Goal: Transaction & Acquisition: Purchase product/service

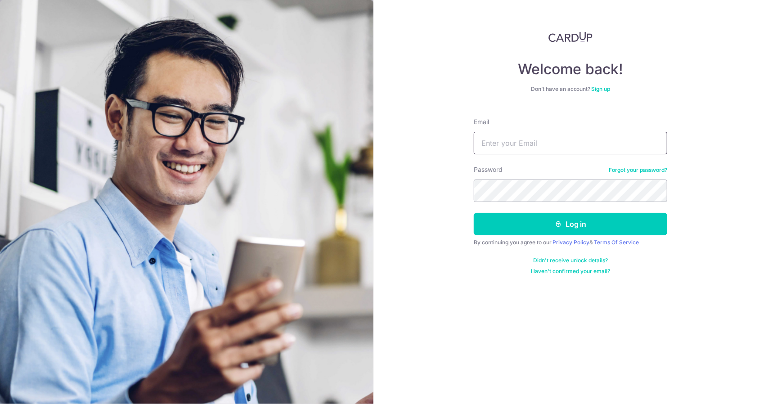
click at [501, 140] on input "Email" at bounding box center [570, 143] width 193 height 22
type input "[EMAIL_ADDRESS][DOMAIN_NAME]"
click at [474, 213] on button "Log in" at bounding box center [570, 224] width 193 height 22
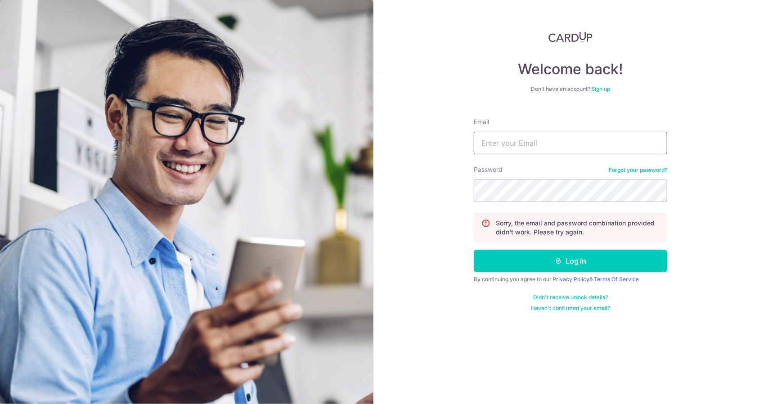
drag, startPoint x: 0, startPoint y: 0, endPoint x: 501, endPoint y: 140, distance: 520.4
click at [501, 140] on input "Email" at bounding box center [570, 143] width 193 height 22
type input "abeerai@gmail.com"
click at [474, 250] on button "Log in" at bounding box center [570, 261] width 193 height 22
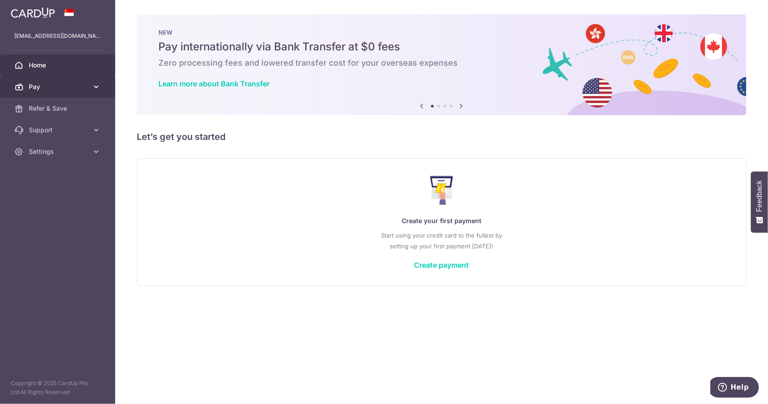
drag, startPoint x: 167, startPoint y: 100, endPoint x: 90, endPoint y: 93, distance: 77.7
click at [103, 99] on main "abeerai@gmail.com Home Pay Payments Recipients Cards Refer & Save Support FAQ C…" at bounding box center [384, 202] width 768 height 404
click at [428, 262] on link "Create payment" at bounding box center [441, 264] width 55 height 9
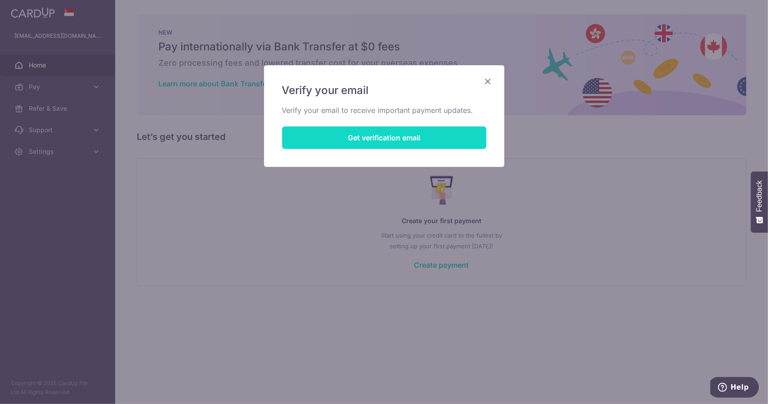
click at [428, 140] on button "Get verification email" at bounding box center [384, 137] width 204 height 22
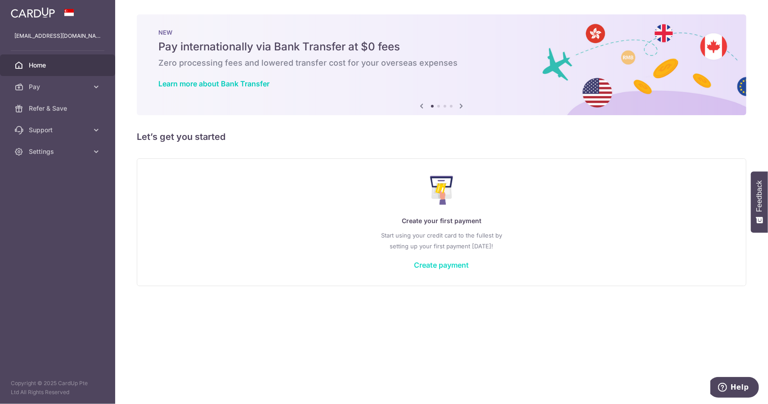
click at [434, 267] on link "Create payment" at bounding box center [441, 264] width 55 height 9
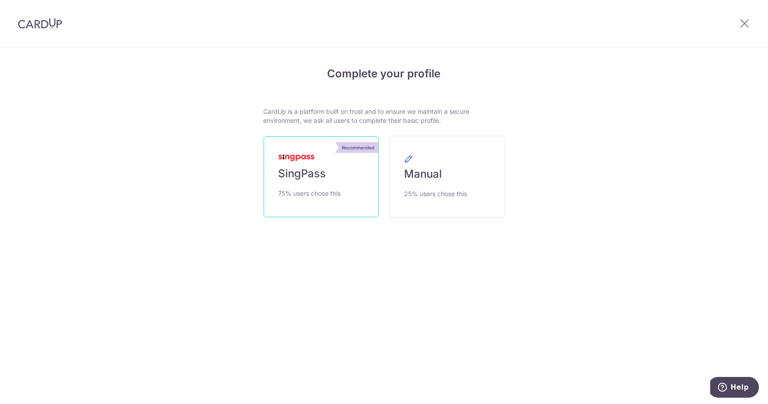
click at [354, 194] on link "Recommended SingPass 75% users chose this" at bounding box center [321, 176] width 115 height 81
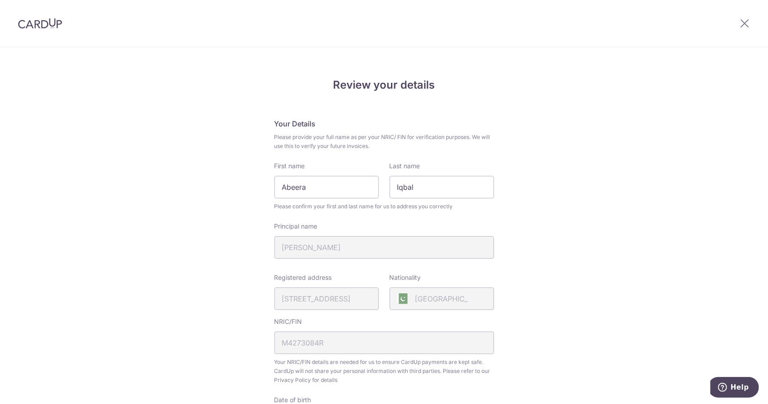
click at [452, 297] on div "Pakistan" at bounding box center [442, 298] width 104 height 22
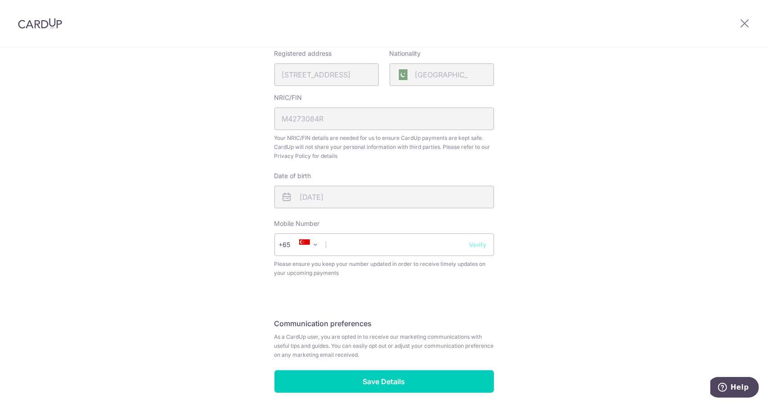
scroll to position [225, 0]
click at [413, 252] on input "text" at bounding box center [384, 244] width 220 height 22
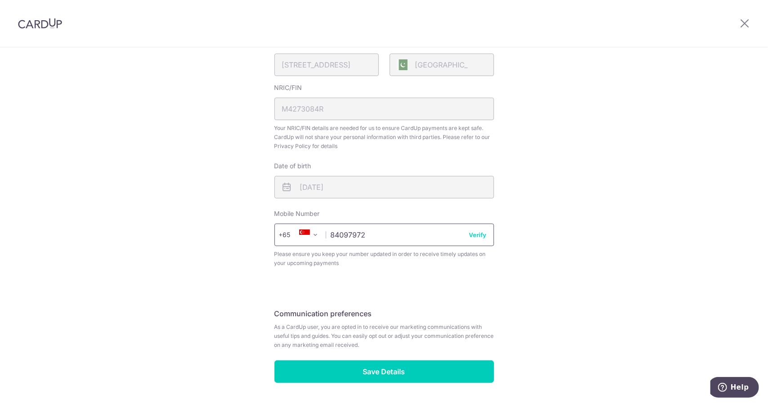
scroll to position [262, 0]
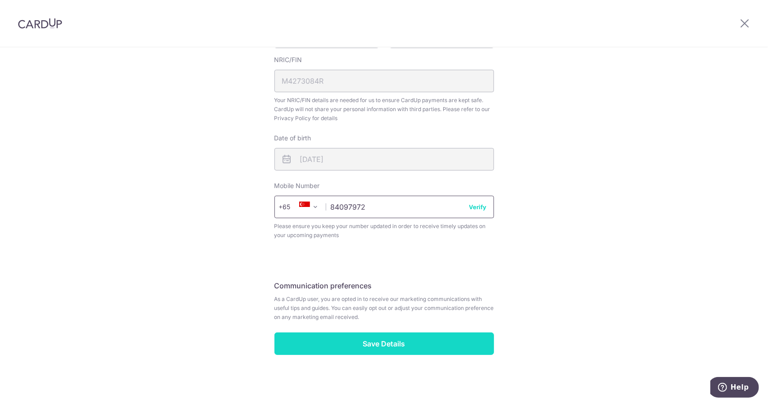
type input "84097972"
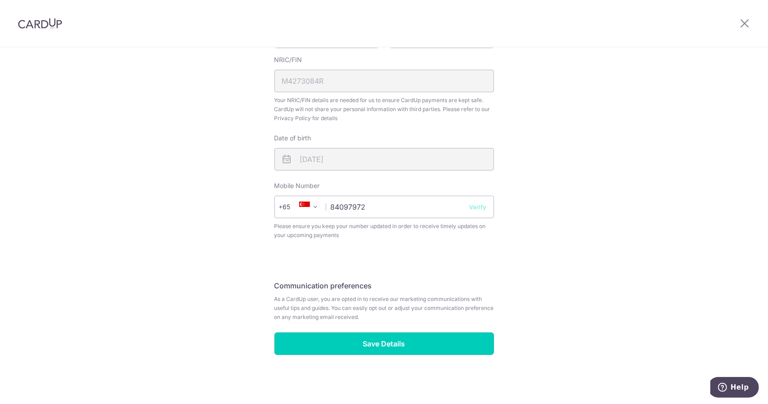
drag, startPoint x: 415, startPoint y: 345, endPoint x: 528, endPoint y: 281, distance: 130.0
click at [528, 281] on div "Review your details Your Details Please provide your full name as per your NRIC…" at bounding box center [384, 95] width 768 height 619
click at [528, 266] on div "Review your details Your Details Please provide your full name as per your NRIC…" at bounding box center [384, 95] width 768 height 619
click at [486, 207] on input "84097972" at bounding box center [384, 207] width 220 height 22
click at [480, 206] on button "Verify" at bounding box center [478, 206] width 18 height 9
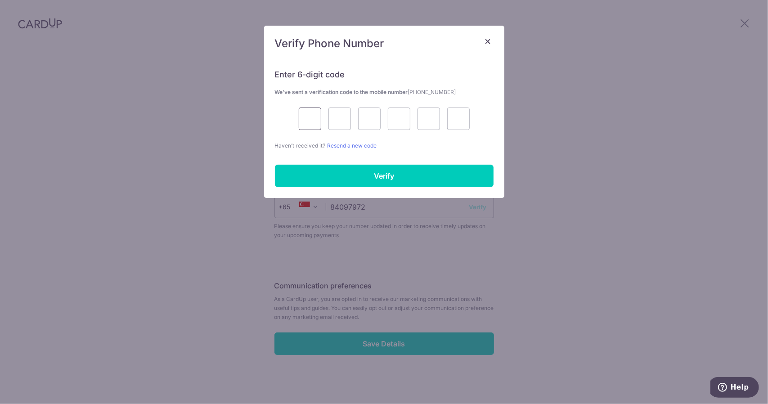
click at [317, 122] on input "text" at bounding box center [310, 119] width 22 height 22
type input "9"
type input "2"
type input "8"
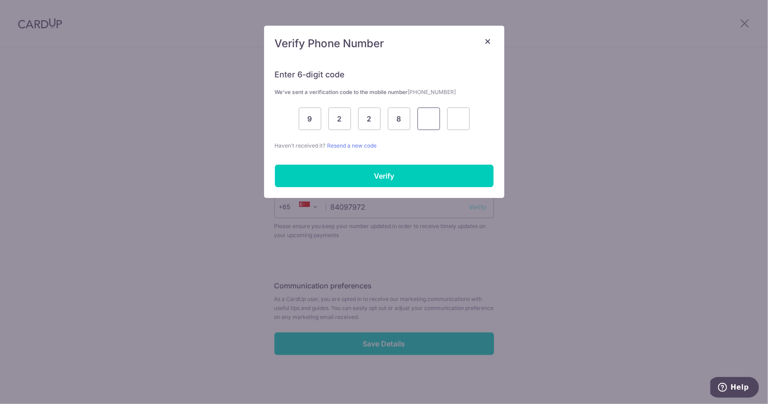
type input "6"
type input "9"
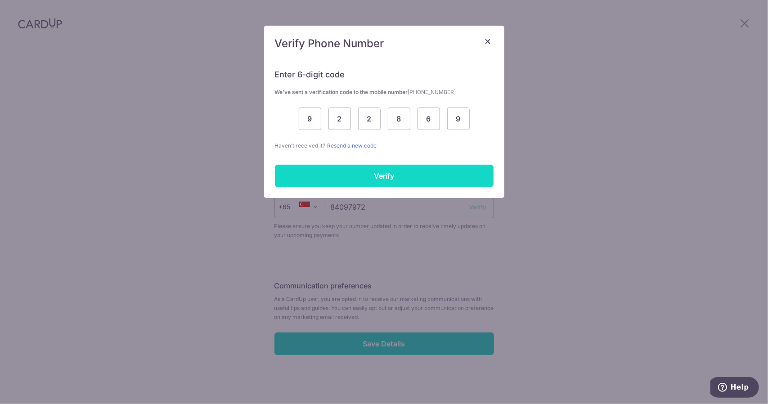
click at [387, 177] on input "Verify" at bounding box center [384, 176] width 219 height 22
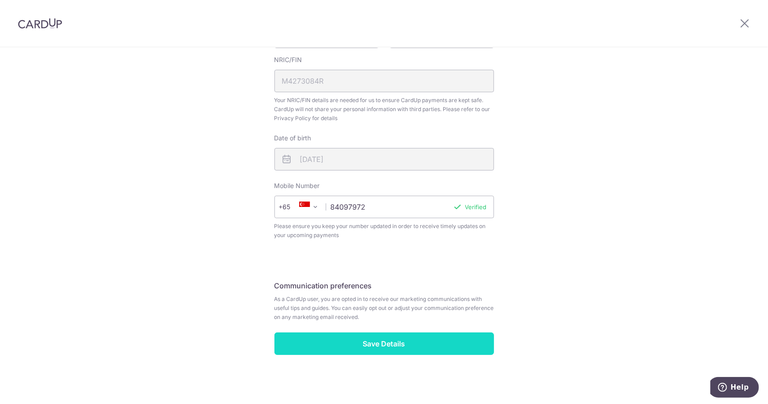
click at [420, 333] on input "Save Details" at bounding box center [384, 343] width 220 height 22
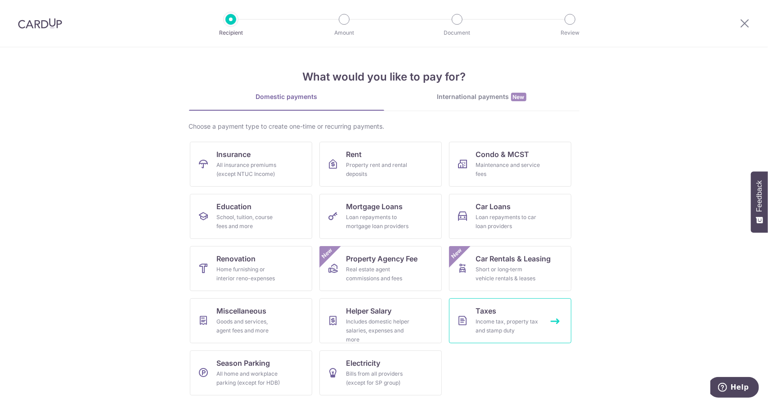
click at [504, 318] on div "Income tax, property tax and stamp duty" at bounding box center [508, 326] width 65 height 18
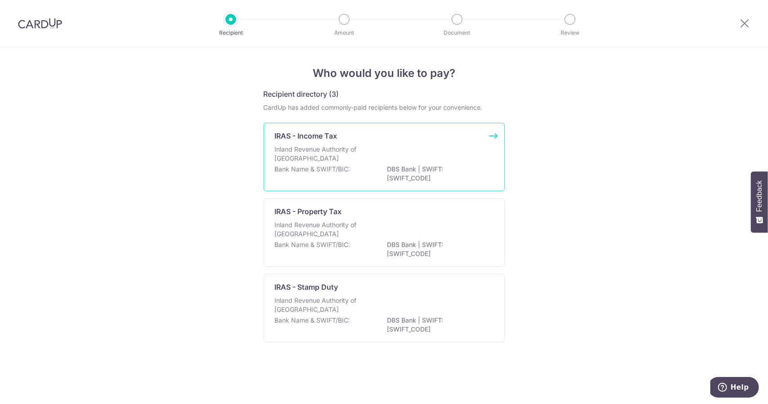
click at [434, 163] on div "Inland Revenue Authority of [GEOGRAPHIC_DATA]" at bounding box center [384, 155] width 219 height 20
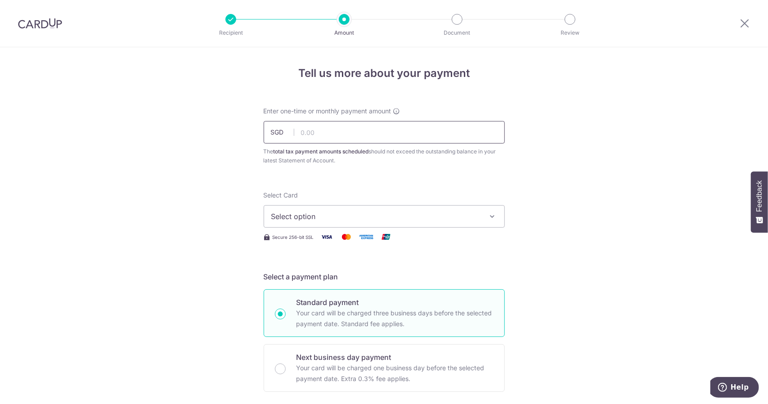
click at [359, 138] on input "text" at bounding box center [384, 132] width 241 height 22
type input "788.50"
click at [469, 217] on span "Select option" at bounding box center [376, 216] width 210 height 11
click at [384, 237] on span "Add credit card" at bounding box center [392, 241] width 210 height 9
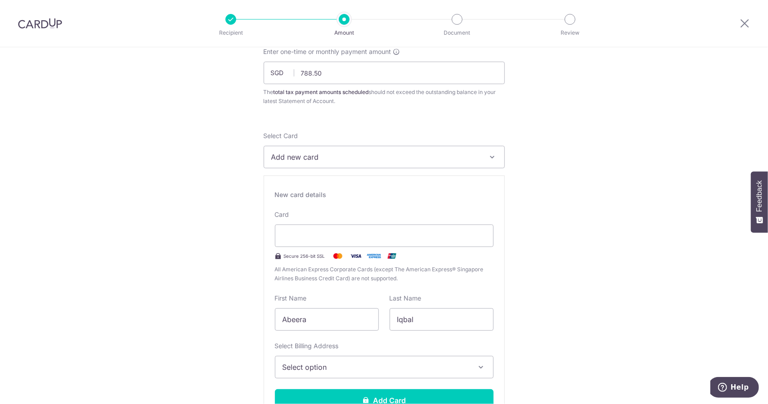
scroll to position [90, 0]
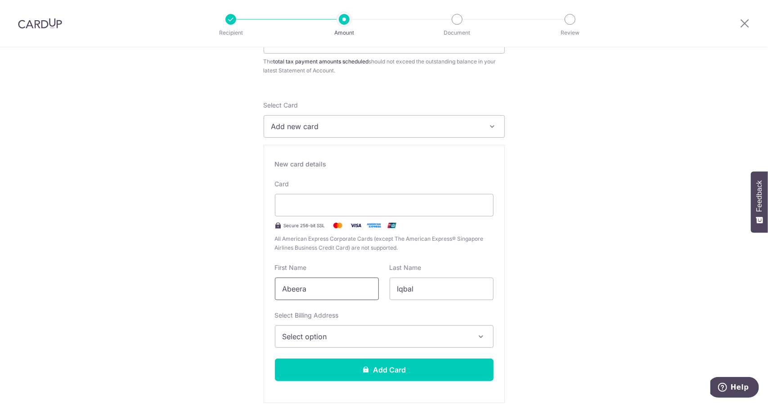
click at [349, 284] on input "Abeera" at bounding box center [327, 289] width 104 height 22
type input "Rana Mughees"
type input "Nawaz"
click at [383, 328] on button "Select option" at bounding box center [384, 336] width 219 height 22
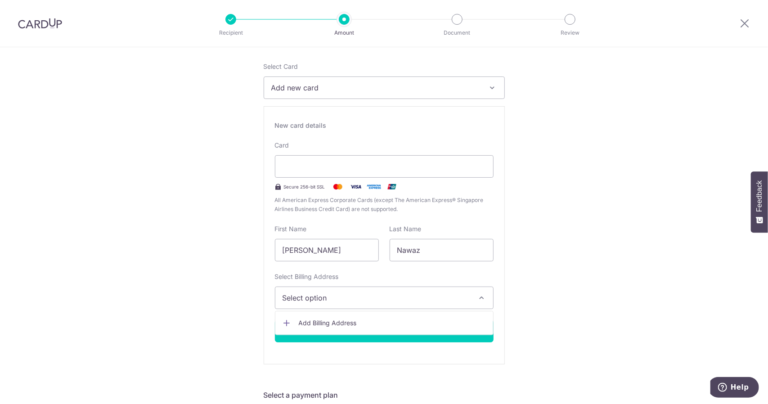
scroll to position [135, 0]
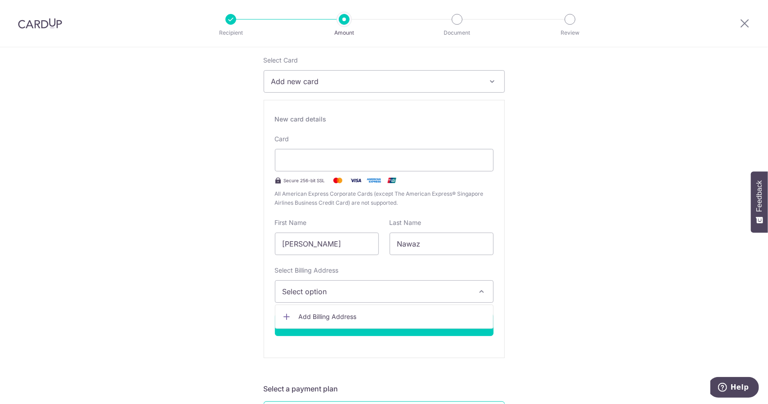
click at [369, 321] on link "Add Billing Address" at bounding box center [384, 317] width 218 height 16
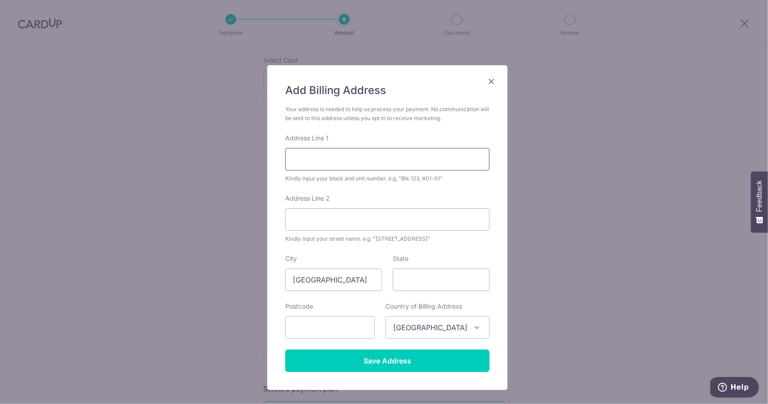
click at [354, 164] on input "Address Line 1" at bounding box center [387, 159] width 204 height 22
type input "984 Upper Serangoon Rd"
type input "05/16"
click at [395, 160] on input "984 Upper Serangoon Rd" at bounding box center [387, 159] width 204 height 22
click at [409, 163] on input "984 Upper Serangoon Rd,533854" at bounding box center [387, 159] width 204 height 22
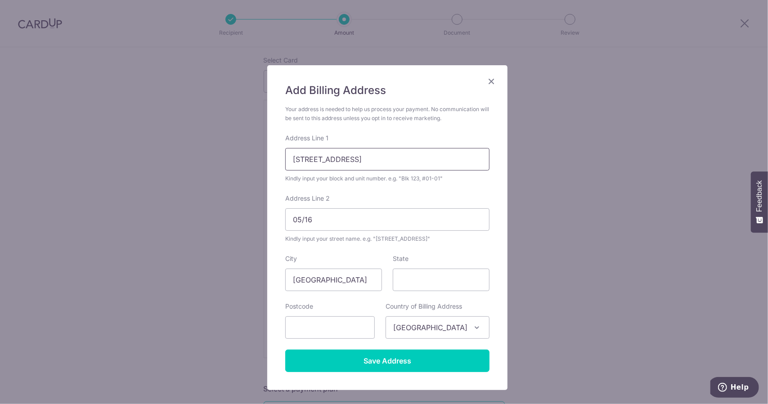
click at [409, 163] on input "984 Upper Serangoon Rd,533854" at bounding box center [387, 159] width 204 height 22
type input "984 Upper Serangoon Rd,"
click at [357, 322] on input "text" at bounding box center [330, 327] width 90 height 22
paste input "533854"
type input "533854"
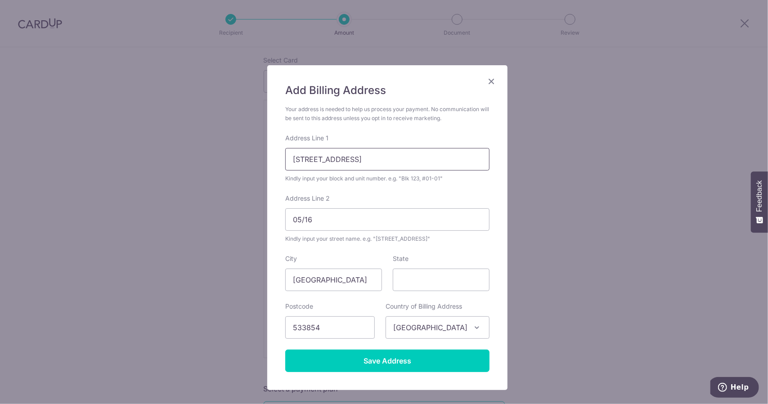
click at [400, 156] on input "984 Upper Serangoon Rd," at bounding box center [387, 159] width 204 height 22
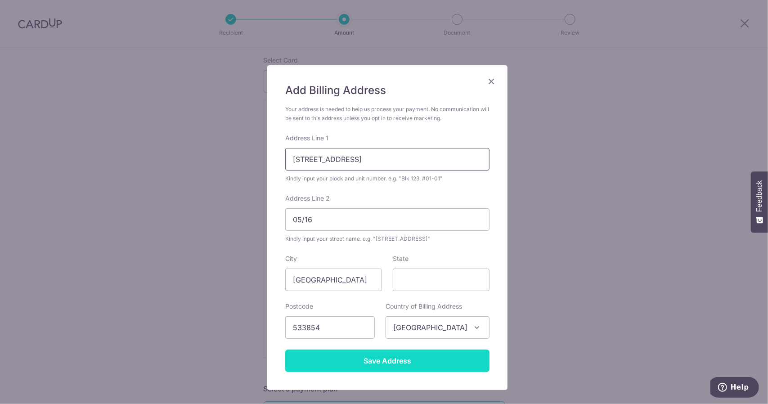
type input "984 Upper Serangoon Rd"
click at [403, 353] on input "Save Address" at bounding box center [387, 361] width 204 height 22
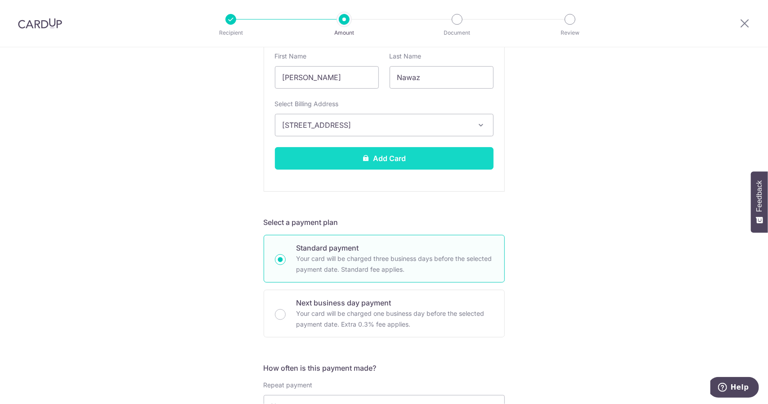
scroll to position [225, 0]
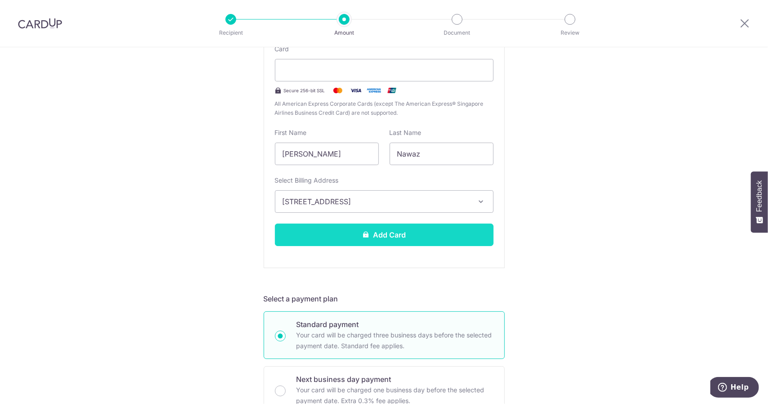
click at [440, 234] on button "Add Card" at bounding box center [384, 235] width 219 height 22
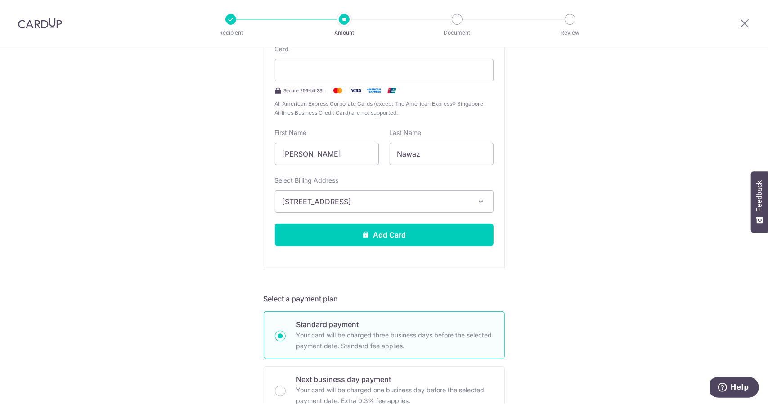
drag, startPoint x: 559, startPoint y: 226, endPoint x: 525, endPoint y: 239, distance: 35.6
click at [559, 226] on div "Tell us more about your payment Enter one-time or monthly payment amount SGD 78…" at bounding box center [384, 363] width 768 height 1082
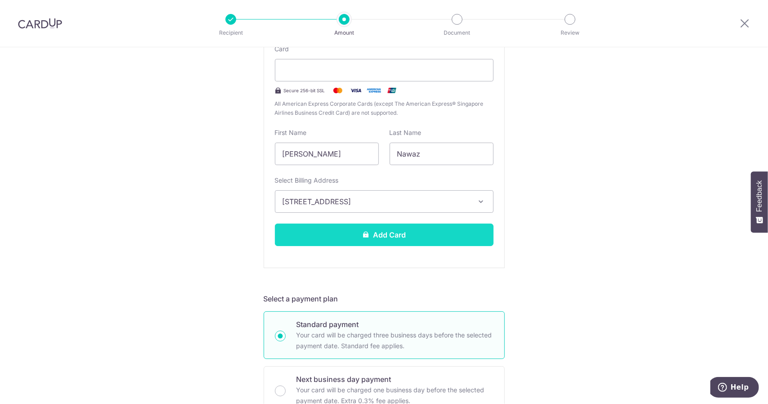
click at [433, 239] on button "Add Card" at bounding box center [384, 235] width 219 height 22
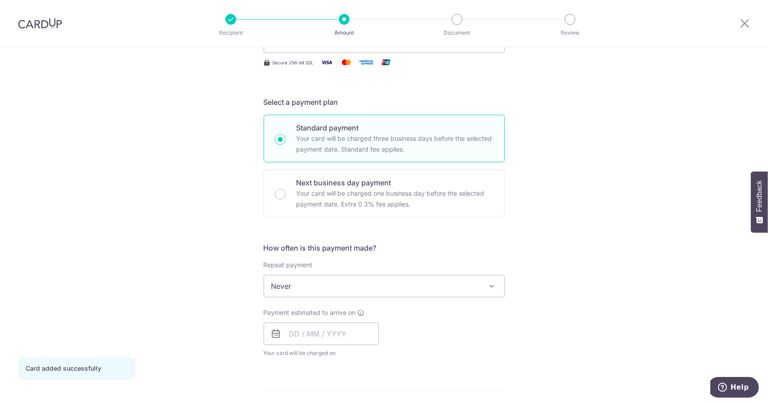
scroll to position [180, 0]
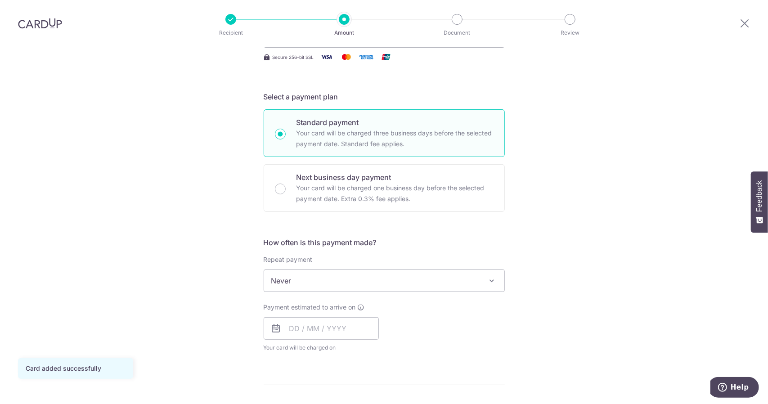
click at [447, 281] on span "Never" at bounding box center [384, 281] width 240 height 22
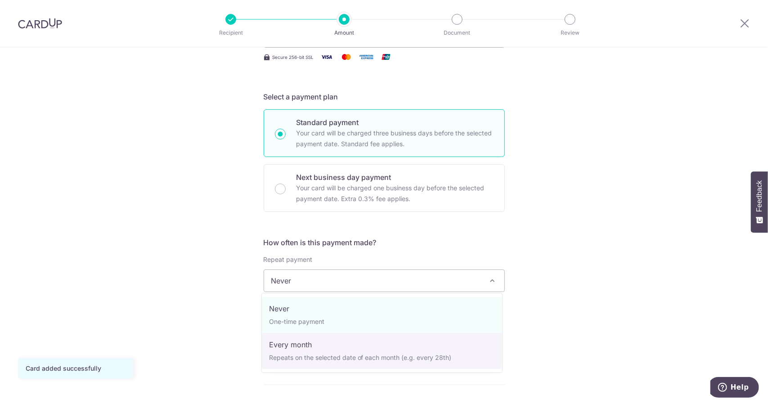
select select "3"
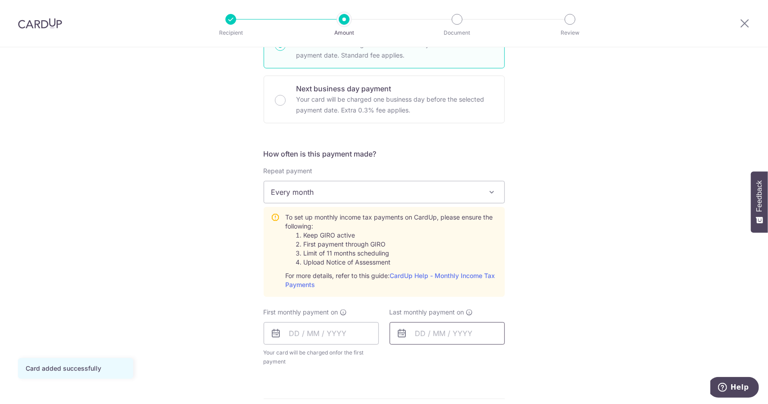
scroll to position [270, 0]
click at [361, 326] on input "text" at bounding box center [321, 332] width 115 height 22
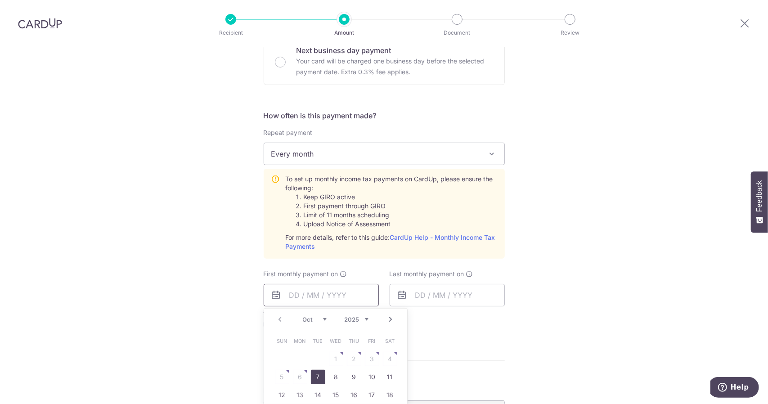
scroll to position [315, 0]
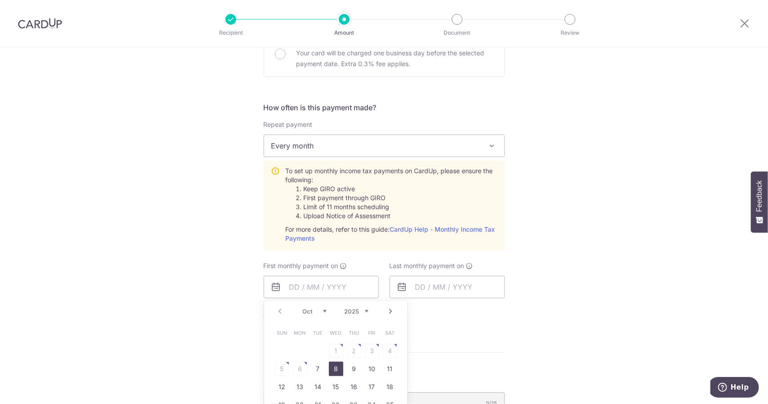
click at [336, 368] on link "8" at bounding box center [336, 369] width 14 height 14
type input "[DATE]"
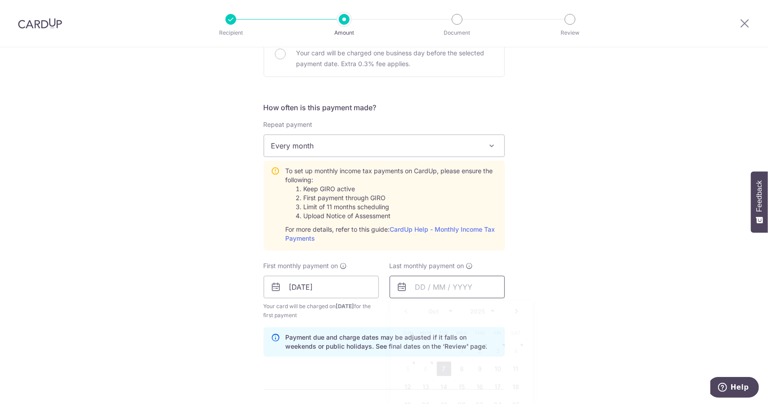
click at [458, 287] on input "text" at bounding box center [447, 287] width 115 height 22
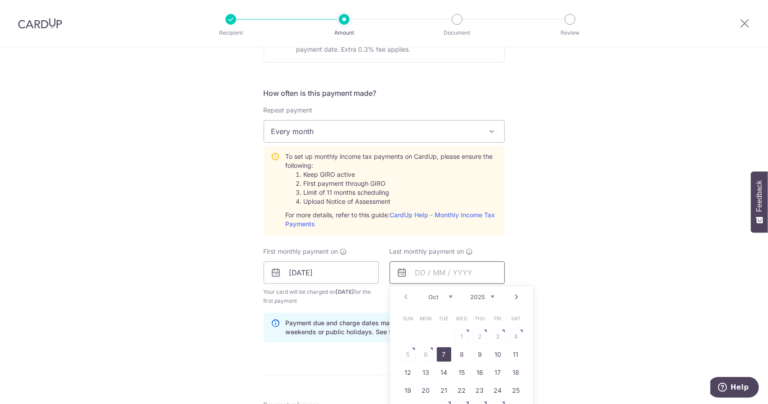
scroll to position [360, 0]
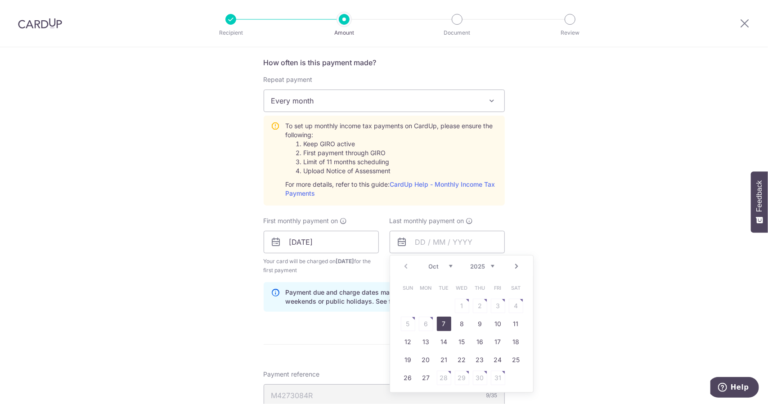
click at [513, 265] on link "Next" at bounding box center [516, 266] width 11 height 11
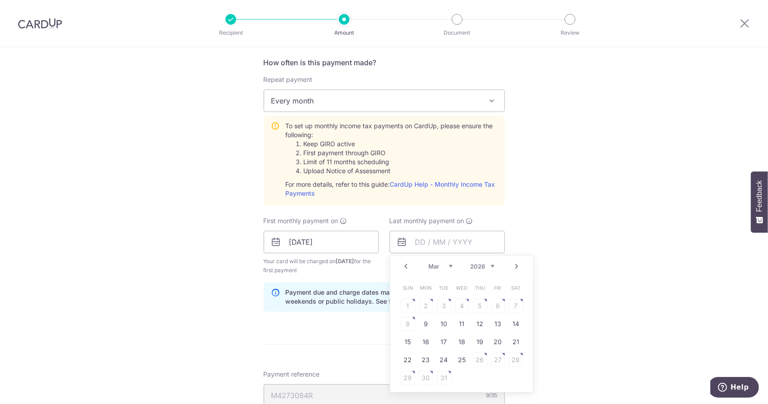
click at [513, 265] on link "Next" at bounding box center [516, 266] width 11 height 11
click at [406, 263] on link "Prev" at bounding box center [406, 266] width 11 height 11
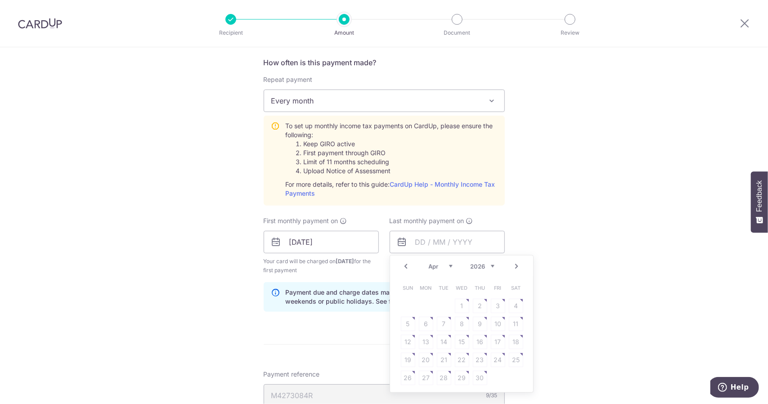
click at [406, 263] on link "Prev" at bounding box center [406, 266] width 11 height 11
click at [424, 321] on link "9" at bounding box center [426, 324] width 14 height 14
type input "[DATE]"
click at [573, 283] on div "Tell us more about your payment Enter one-time or monthly payment amount SGD 78…" at bounding box center [384, 174] width 768 height 975
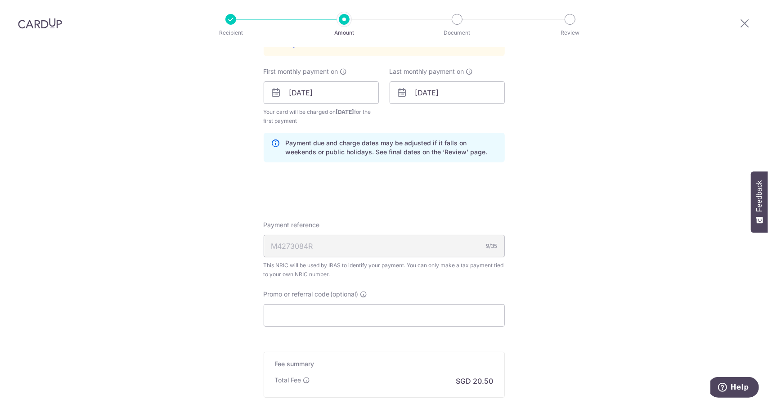
scroll to position [540, 0]
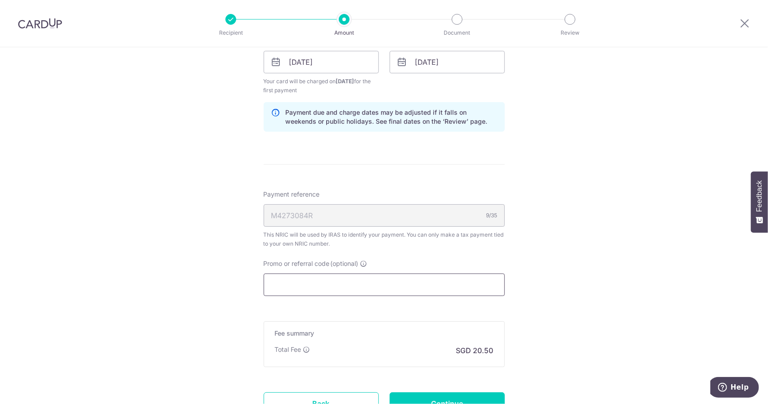
click at [399, 286] on input "Promo or referral code (optional)" at bounding box center [384, 285] width 241 height 22
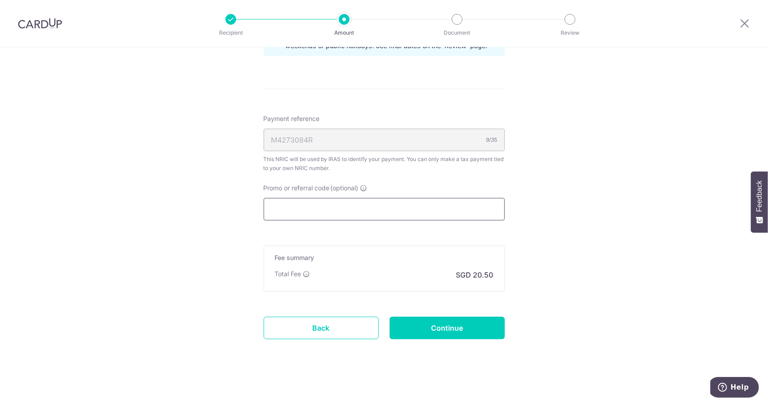
scroll to position [615, 0]
paste input "RANAMUGHEESN951"
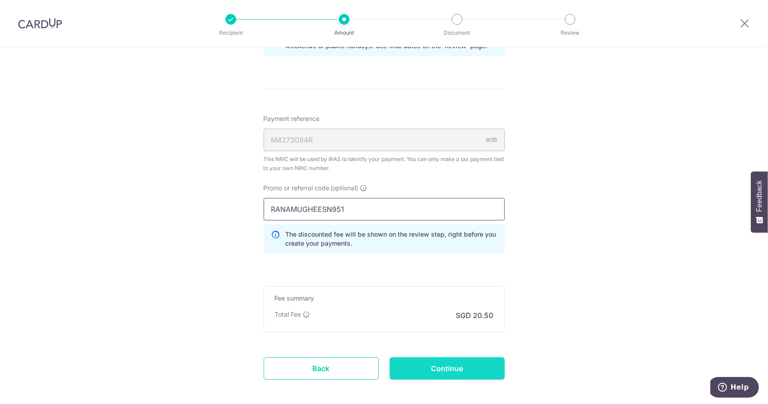
type input "RANAMUGHEESN951"
click at [471, 363] on input "Continue" at bounding box center [447, 368] width 115 height 22
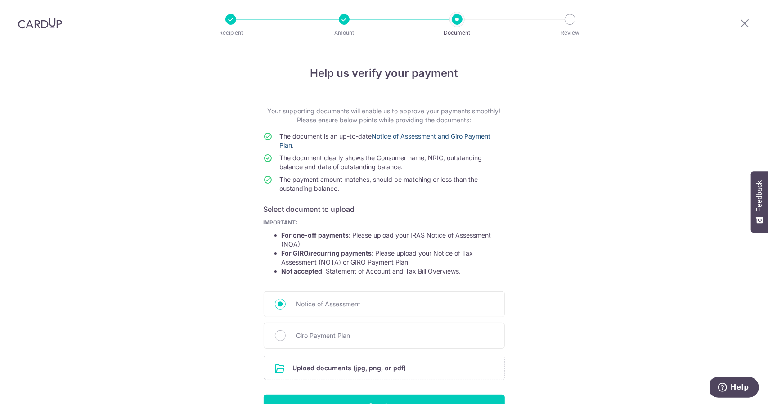
click at [386, 137] on link "Notice of Assessment and Giro Payment Plan" at bounding box center [385, 140] width 211 height 17
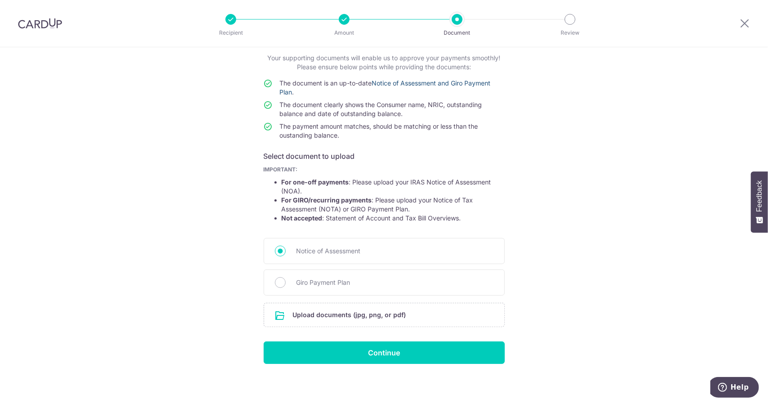
scroll to position [54, 0]
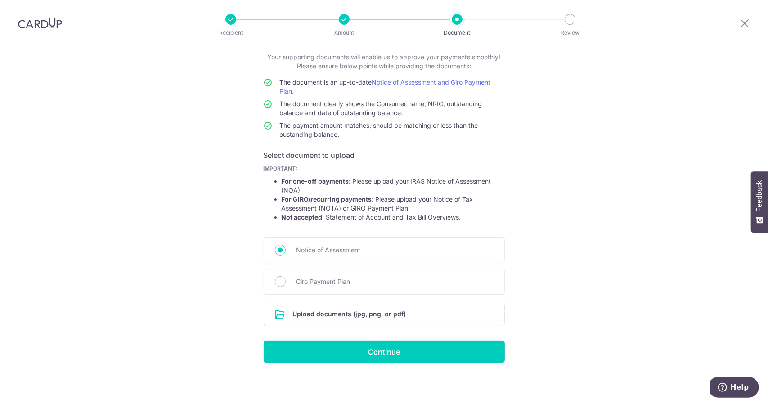
drag, startPoint x: 447, startPoint y: 349, endPoint x: 627, endPoint y: 261, distance: 200.4
click at [627, 262] on div "Help us verify your payment Your supporting documents will enable us to approve…" at bounding box center [384, 199] width 768 height 412
drag, startPoint x: 412, startPoint y: 354, endPoint x: 618, endPoint y: 230, distance: 240.7
click at [650, 245] on div "Help us verify your payment Your supporting documents will enable us to approve…" at bounding box center [384, 199] width 768 height 412
click at [373, 314] on input "file" at bounding box center [384, 313] width 240 height 23
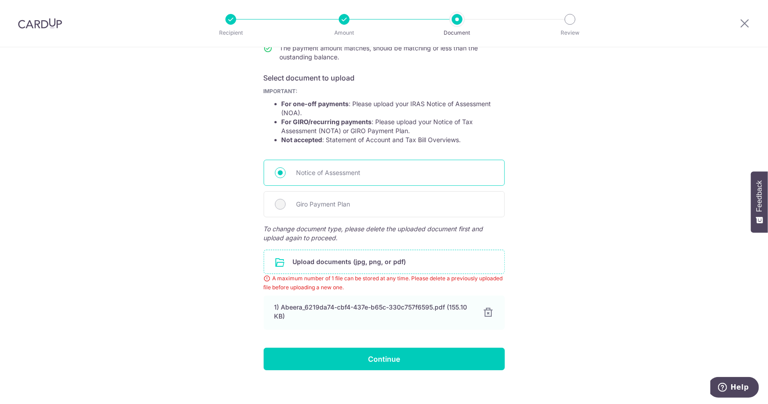
scroll to position [139, 0]
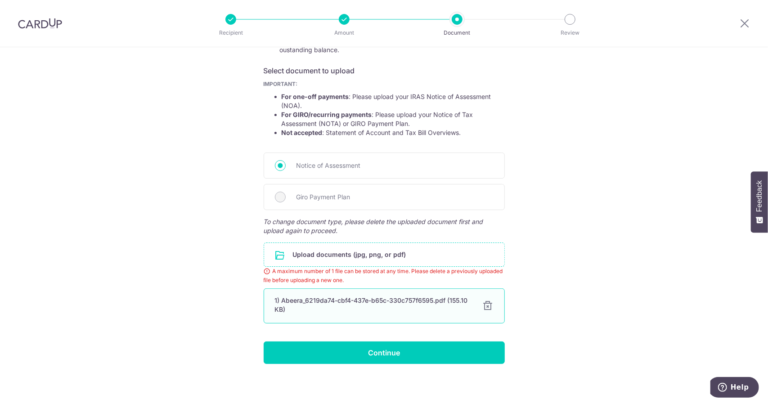
click at [489, 304] on div at bounding box center [488, 305] width 11 height 11
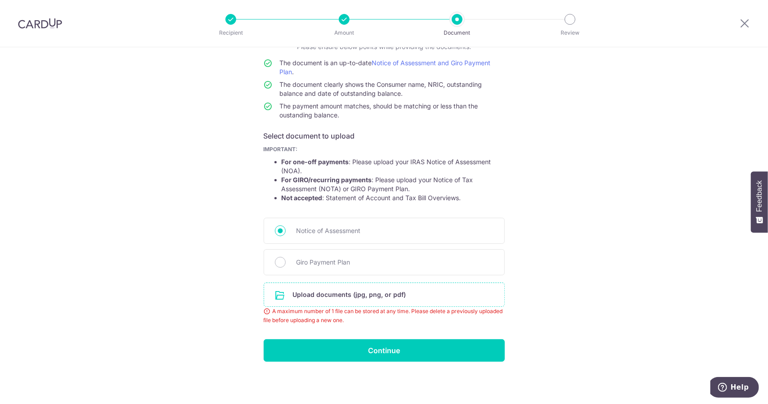
scroll to position [72, 0]
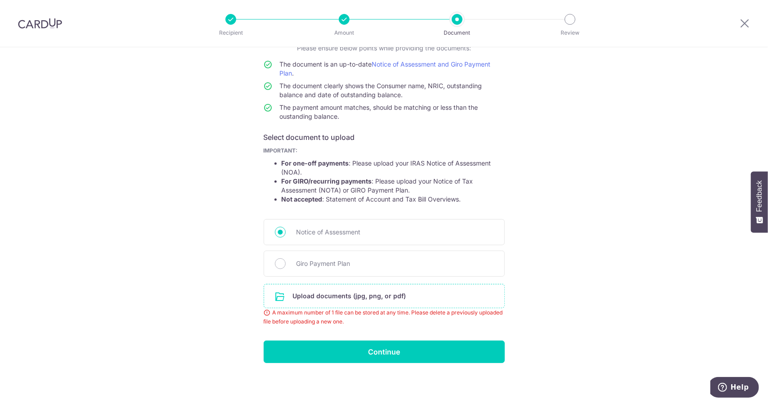
click at [378, 293] on input "file" at bounding box center [384, 295] width 240 height 23
click at [335, 265] on span "Giro Payment Plan" at bounding box center [394, 263] width 197 height 11
click at [286, 265] on input "Giro Payment Plan" at bounding box center [280, 263] width 11 height 11
radio input "true"
click at [363, 288] on input "file" at bounding box center [384, 295] width 240 height 23
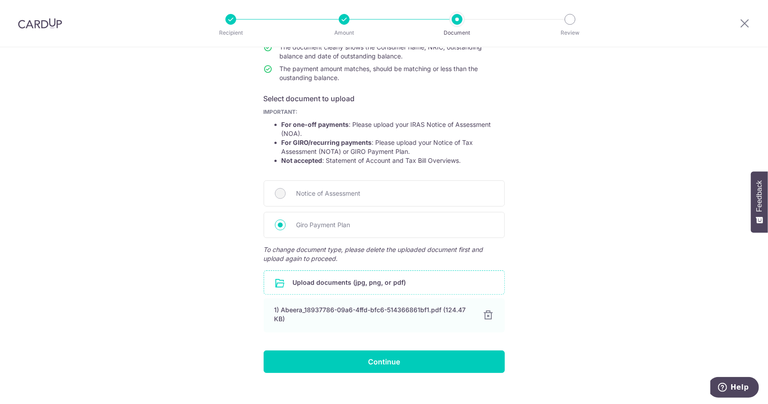
scroll to position [121, 0]
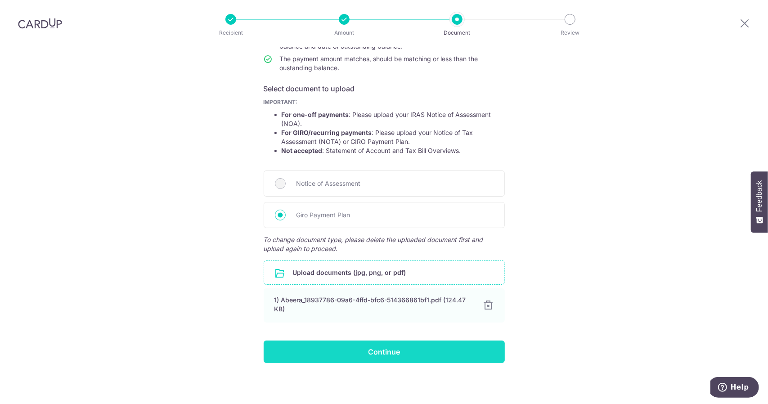
click at [414, 349] on input "Continue" at bounding box center [384, 352] width 241 height 22
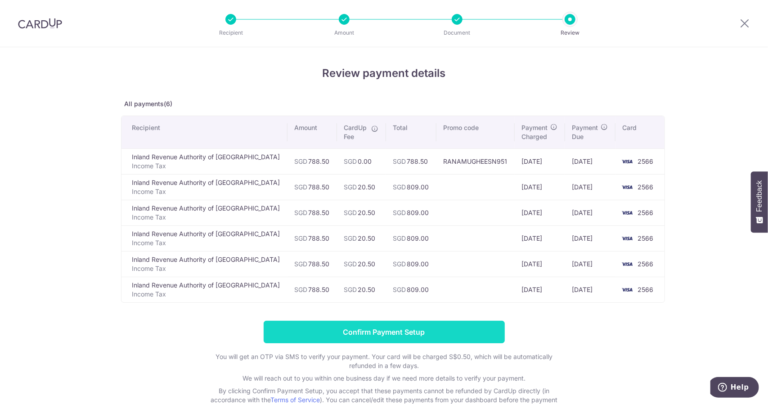
click at [442, 334] on input "Confirm Payment Setup" at bounding box center [384, 332] width 241 height 22
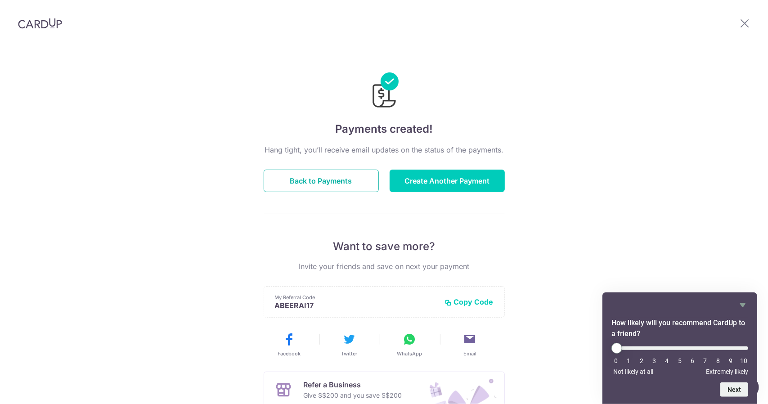
click at [322, 175] on button "Back to Payments" at bounding box center [321, 181] width 115 height 22
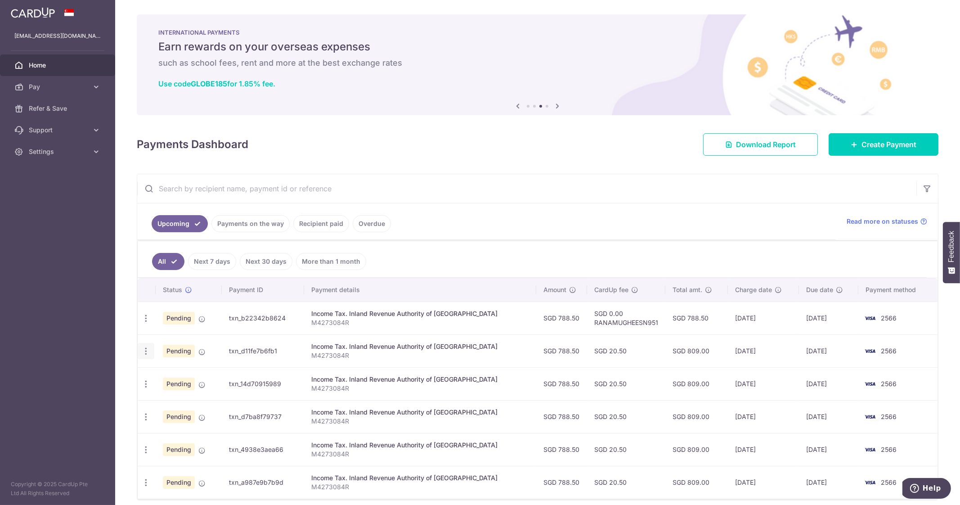
click at [148, 351] on icon "button" at bounding box center [145, 350] width 9 height 9
click at [203, 377] on span "Update payment" at bounding box center [193, 375] width 61 height 11
radio input "true"
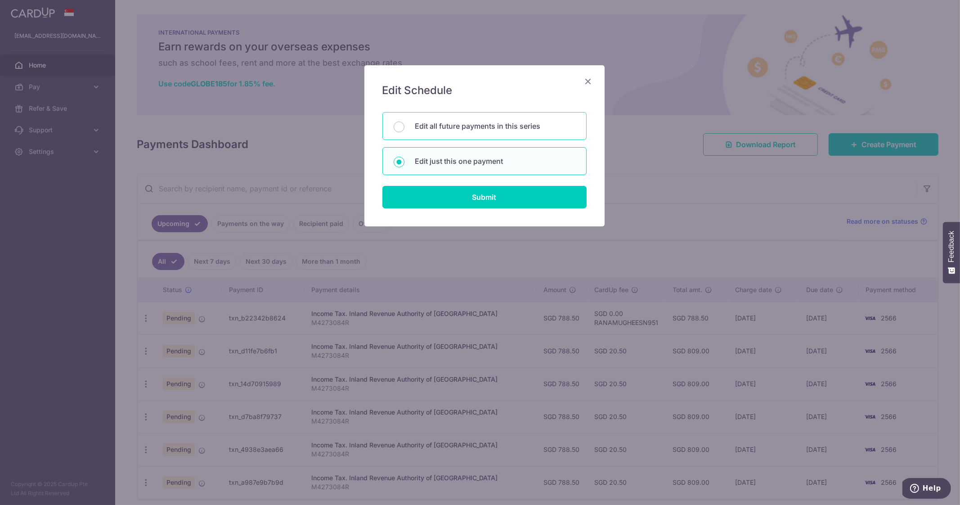
click at [479, 124] on p "Edit all future payments in this series" at bounding box center [495, 126] width 160 height 11
click at [404, 124] on input "Edit all future payments in this series" at bounding box center [399, 126] width 11 height 11
click at [476, 164] on p "Edit just this one payment" at bounding box center [495, 161] width 160 height 11
click at [404, 164] on input "Edit just this one payment" at bounding box center [399, 162] width 11 height 11
radio input "false"
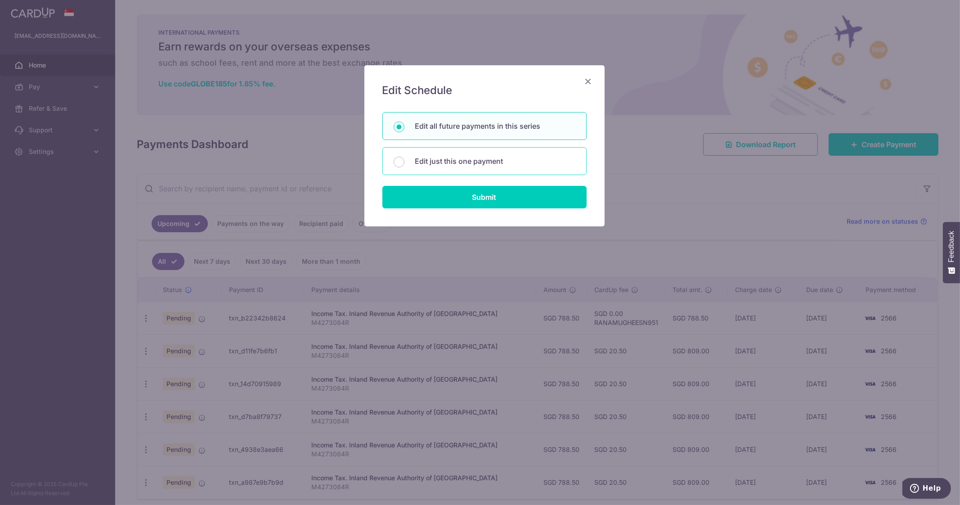
radio input "true"
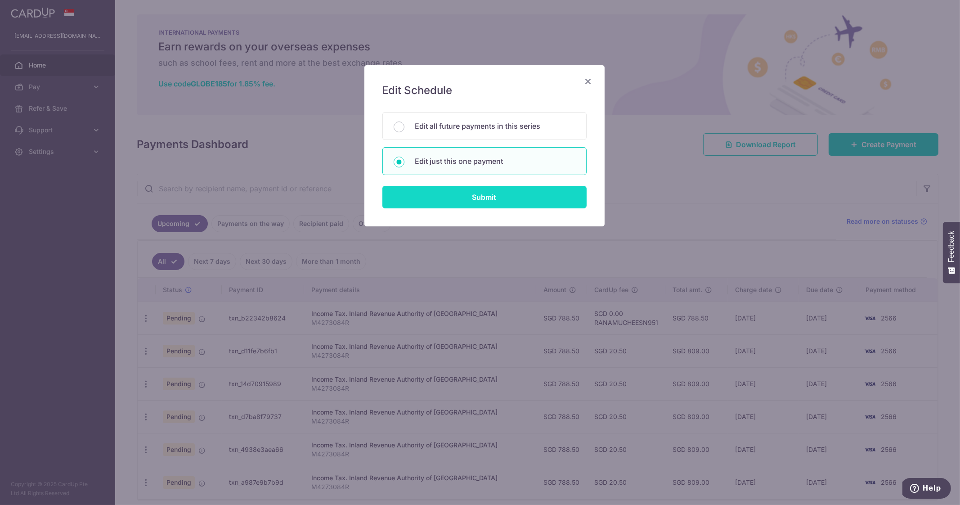
click at [484, 191] on input "Submit" at bounding box center [484, 197] width 204 height 22
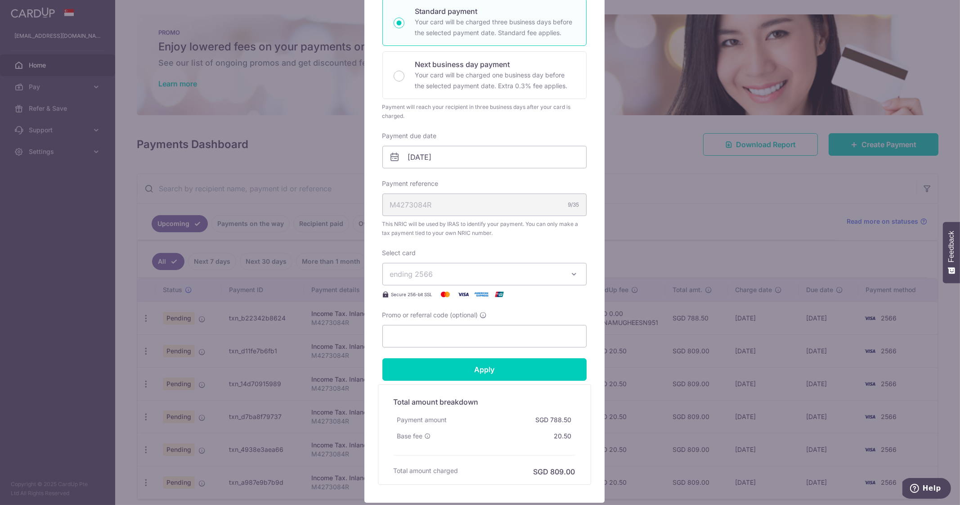
scroll to position [169, 0]
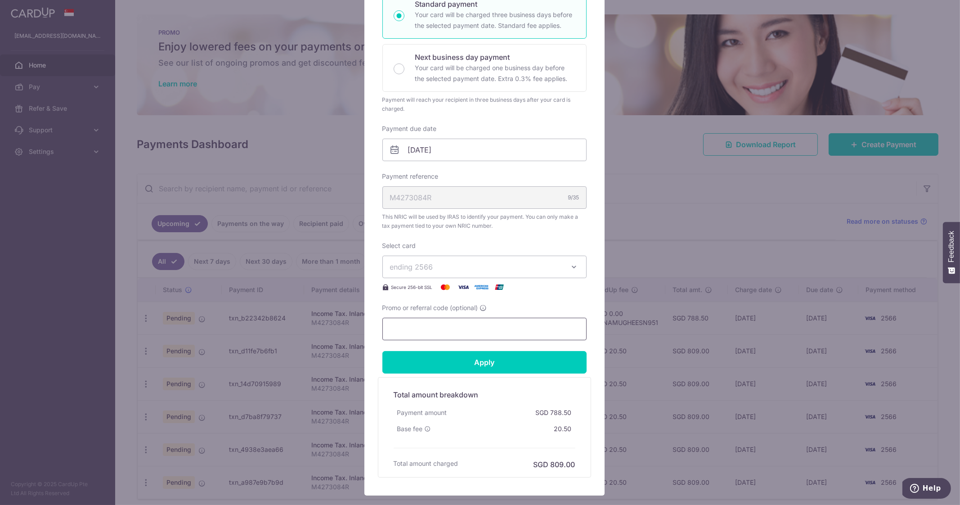
click at [457, 324] on input "Promo or referral code (optional)" at bounding box center [484, 329] width 204 height 22
paste input "VTAX25R"
type input "VTAX25R"
drag, startPoint x: 490, startPoint y: 363, endPoint x: 557, endPoint y: 239, distance: 140.9
click at [552, 237] on form "By clicking apply, you will make changes to all payments to Inland Revenue Auth…" at bounding box center [484, 205] width 204 height 545
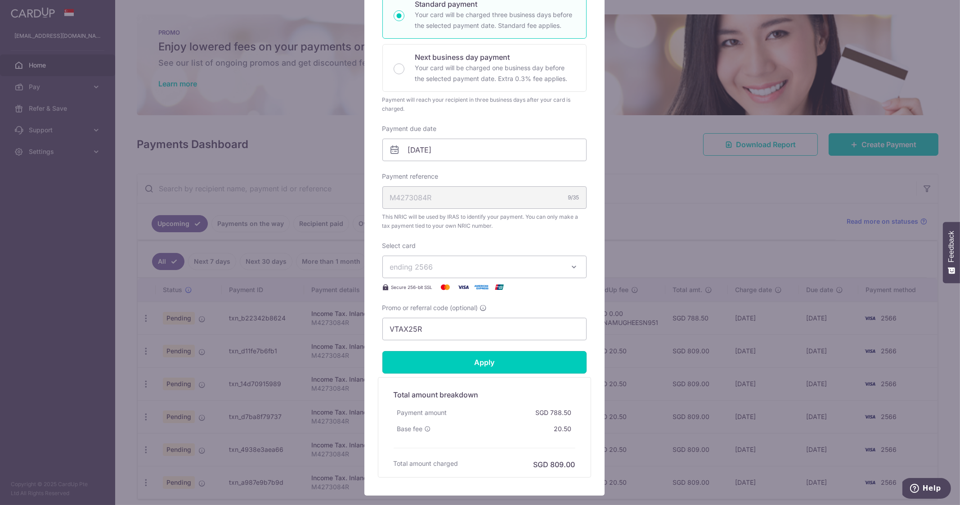
scroll to position [0, 0]
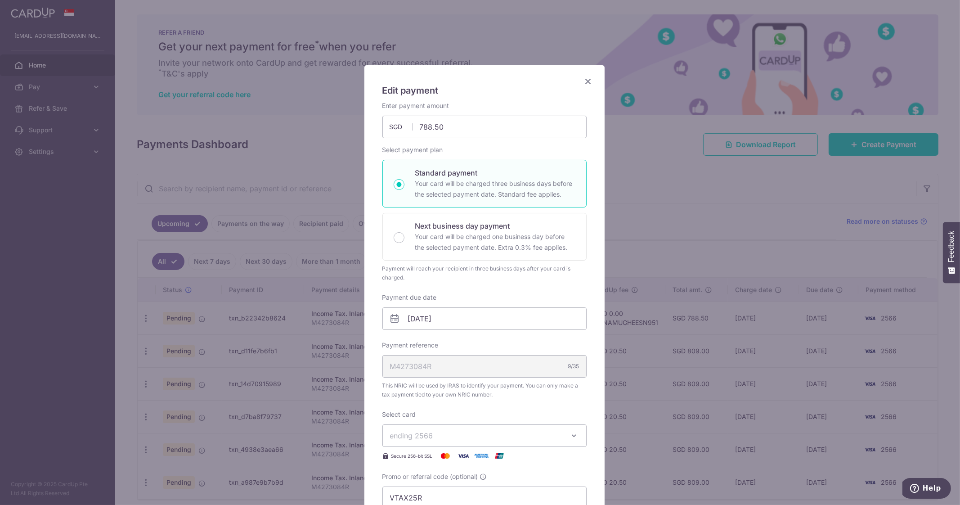
click at [585, 81] on icon "Close" at bounding box center [588, 81] width 11 height 11
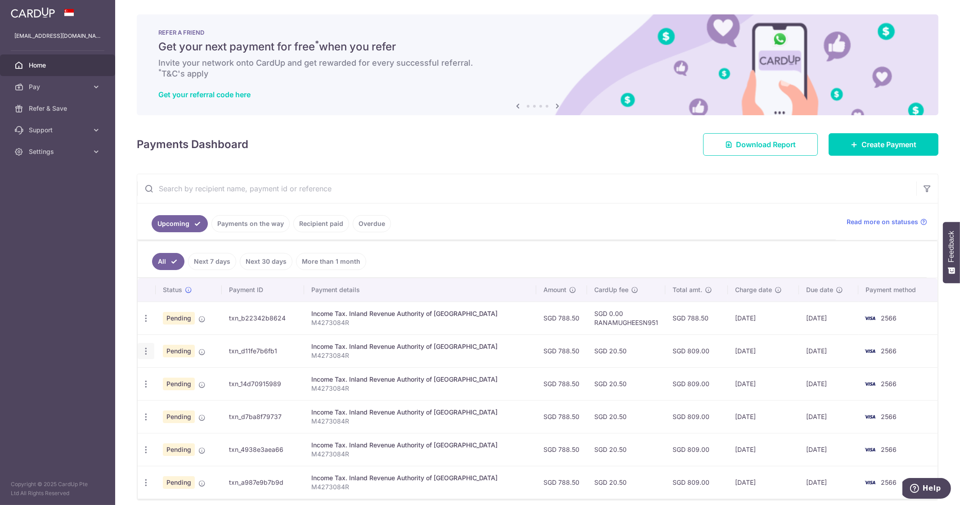
click at [149, 352] on icon "button" at bounding box center [145, 350] width 9 height 9
click at [199, 373] on span "Update payment" at bounding box center [193, 375] width 61 height 11
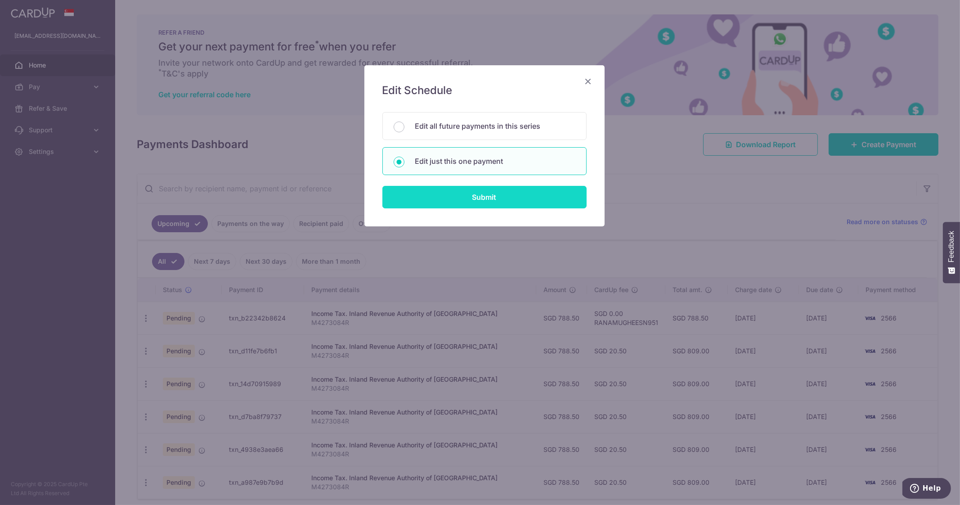
click at [475, 200] on input "Submit" at bounding box center [484, 197] width 204 height 22
radio input "true"
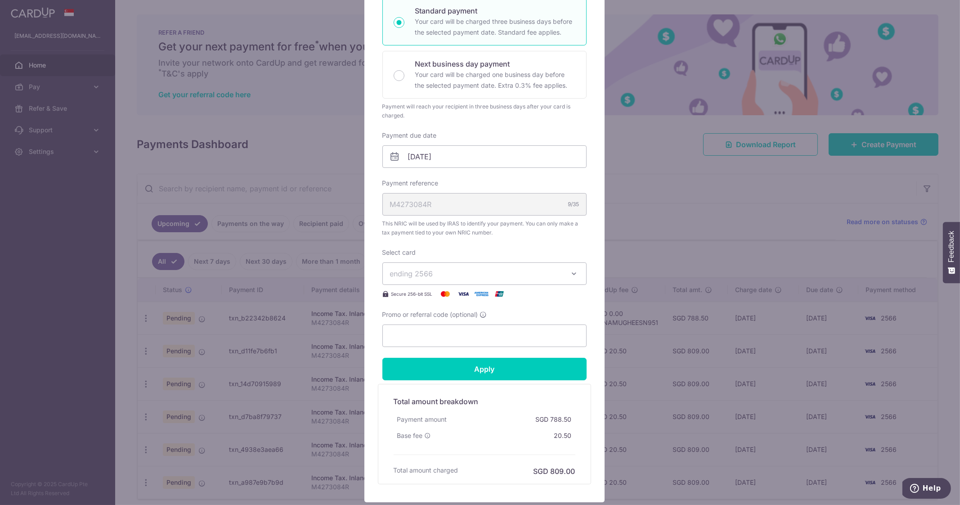
scroll to position [169, 0]
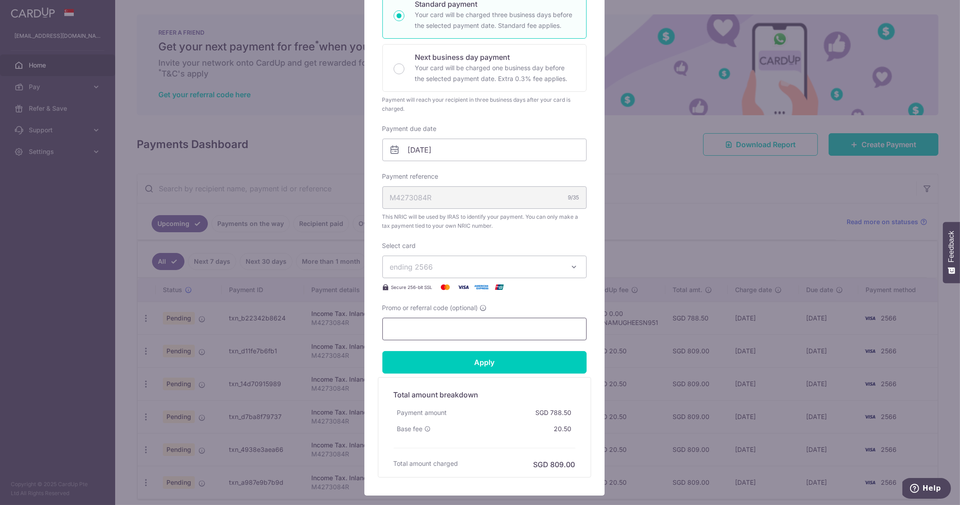
click at [421, 322] on input "Promo or referral code (optional)" at bounding box center [484, 329] width 204 height 22
paste input "VTAX25R"
type input "VTAX25R"
click at [466, 360] on input "Apply" at bounding box center [484, 362] width 204 height 22
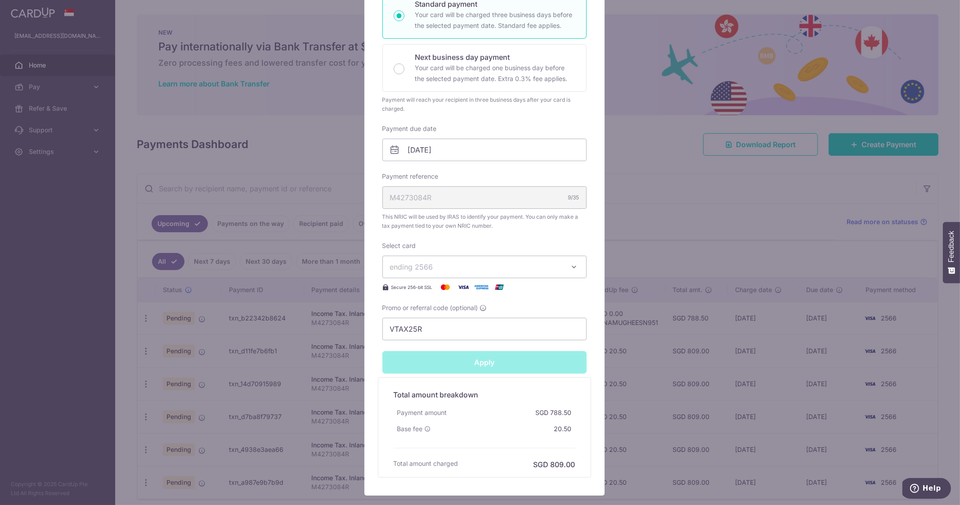
type input "Successfully Applied"
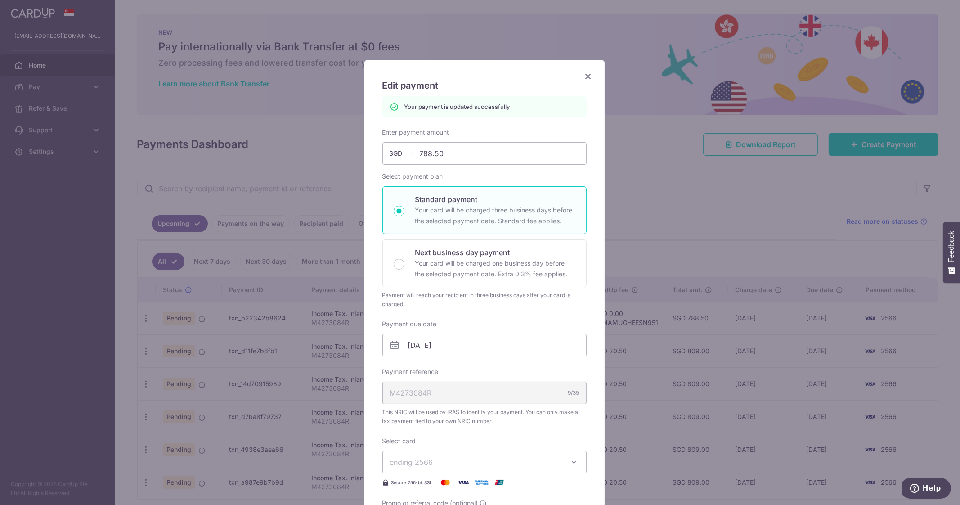
scroll to position [0, 0]
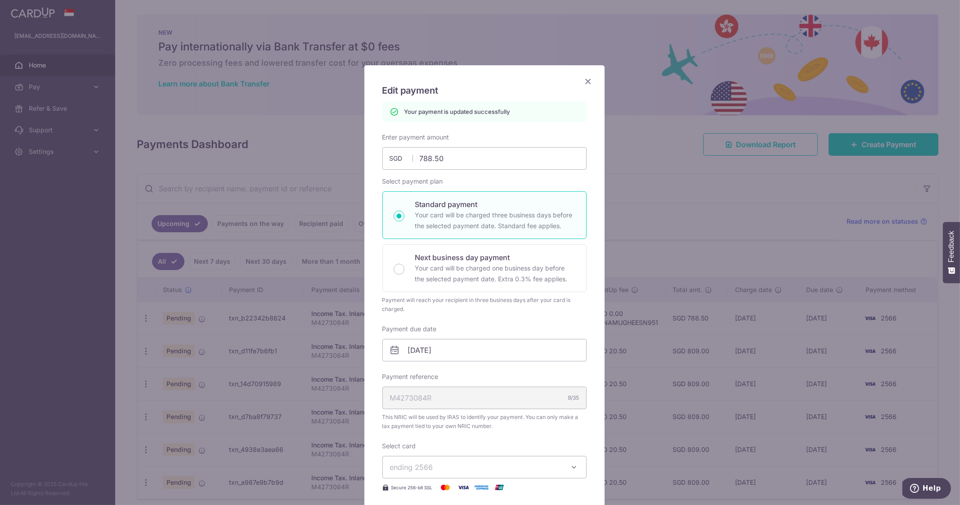
click at [583, 80] on icon "Close" at bounding box center [588, 81] width 11 height 11
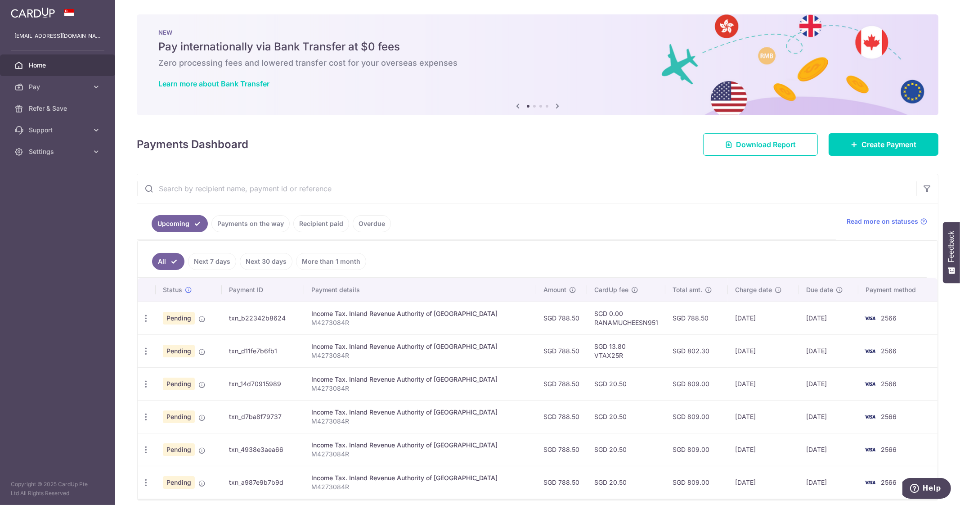
scroll to position [36, 0]
